Goal: Navigation & Orientation: Find specific page/section

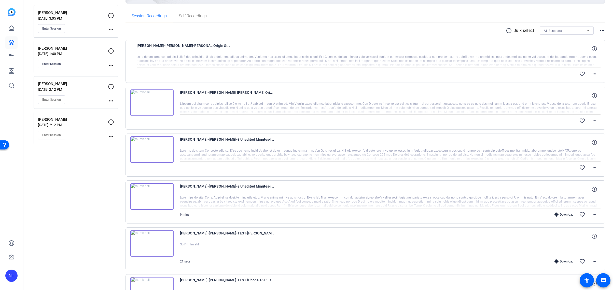
scroll to position [71, 0]
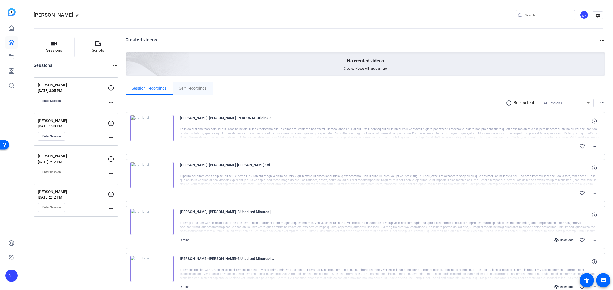
click at [200, 89] on span "Self Recordings" at bounding box center [193, 88] width 28 height 4
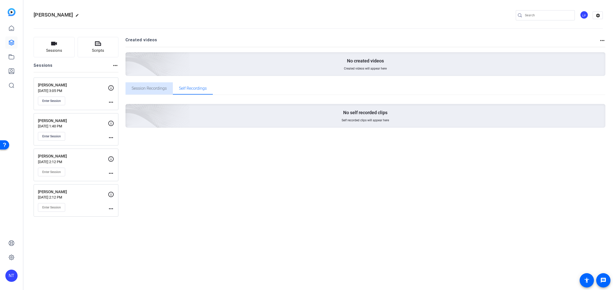
click at [146, 88] on span "Session Recordings" at bounding box center [149, 88] width 35 height 4
